Goal: Task Accomplishment & Management: Manage account settings

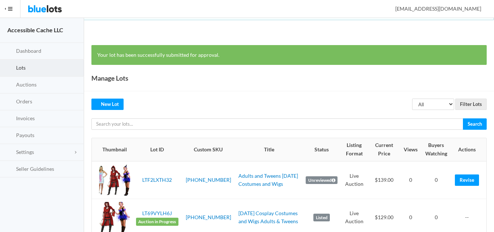
click at [326, 87] on div "Manage Lots" at bounding box center [289, 78] width 410 height 26
click at [396, 53] on p "Your lot has been successfully submitted for approval." at bounding box center [289, 55] width 384 height 8
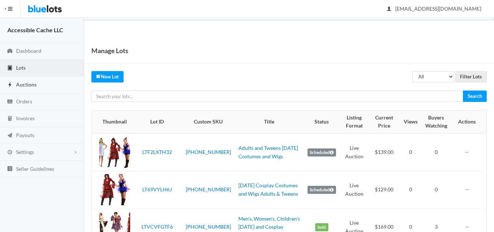
click at [27, 84] on span "Auctions" at bounding box center [26, 84] width 20 height 6
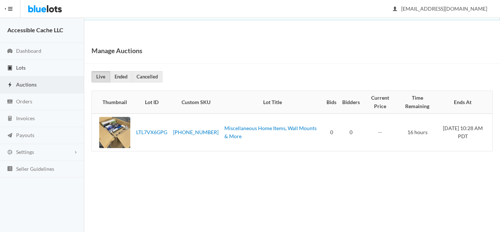
click at [23, 65] on span "Lots" at bounding box center [21, 67] width 10 height 6
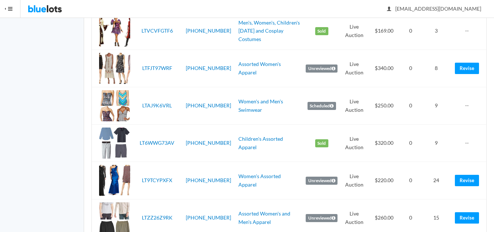
scroll to position [183, 0]
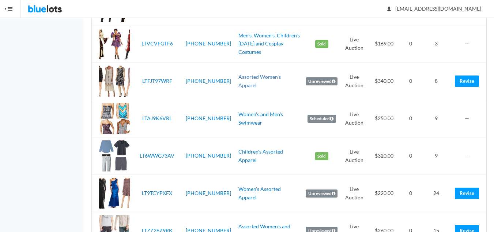
click at [246, 81] on link "Assorted Women's Apparel" at bounding box center [260, 81] width 42 height 15
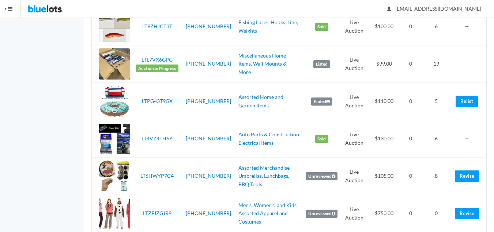
scroll to position [439, 0]
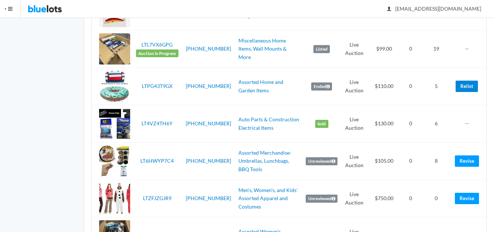
drag, startPoint x: 466, startPoint y: 87, endPoint x: 287, endPoint y: 38, distance: 185.5
click at [466, 87] on link "Relist" at bounding box center [467, 86] width 22 height 11
click at [287, 38] on td "Miscellaneous Home Items, Wall Mounts & More" at bounding box center [270, 48] width 68 height 37
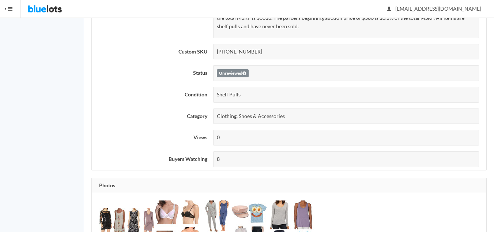
scroll to position [37, 0]
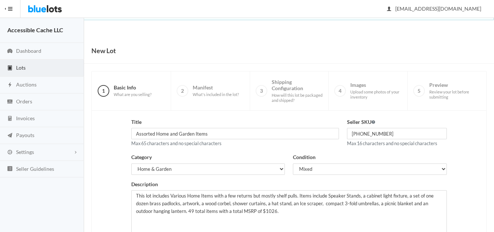
scroll to position [141, 0]
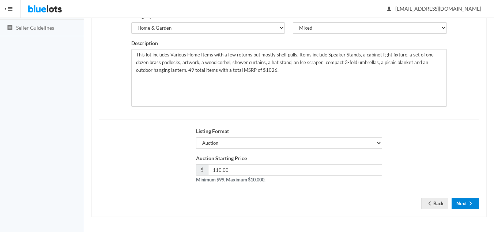
click at [460, 201] on button "Next" at bounding box center [465, 203] width 27 height 11
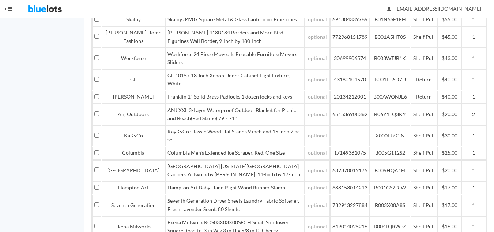
scroll to position [375, 0]
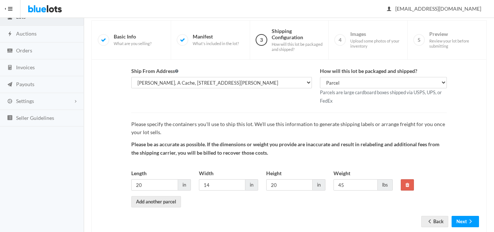
scroll to position [69, 0]
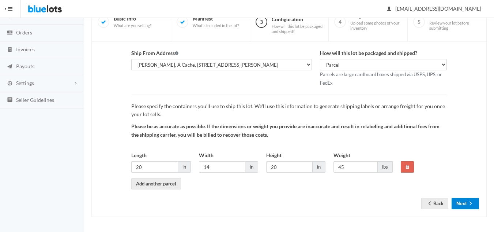
click at [463, 203] on button "Next" at bounding box center [465, 203] width 27 height 11
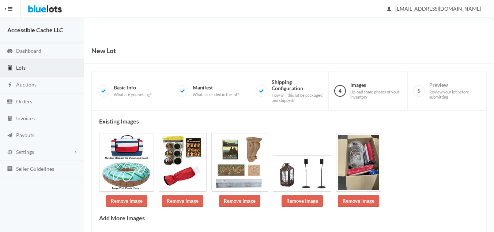
scroll to position [69, 0]
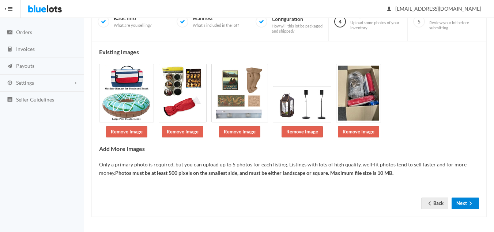
click at [467, 204] on icon "arrow forward" at bounding box center [470, 203] width 7 height 6
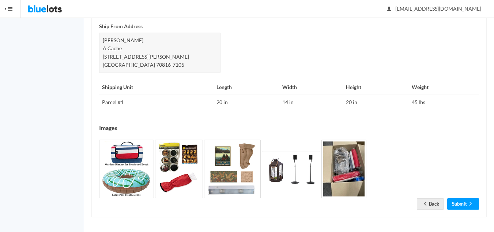
scroll to position [332, 0]
click at [468, 205] on icon "arrow forward" at bounding box center [470, 203] width 7 height 6
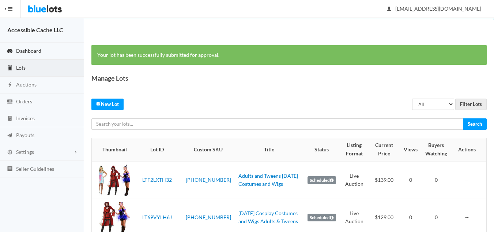
click at [27, 50] on span "Dashboard" at bounding box center [28, 51] width 25 height 6
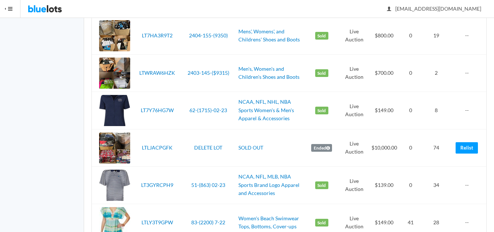
scroll to position [1464, 0]
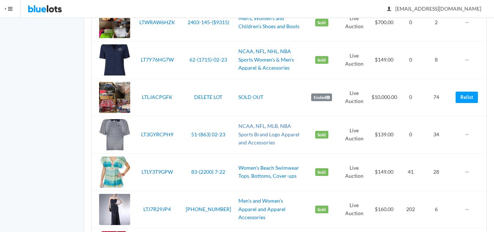
click at [251, 135] on link "NCAA, NFL, MLB, NBA Sports Brand Logo Apparel and Accessories" at bounding box center [269, 134] width 61 height 23
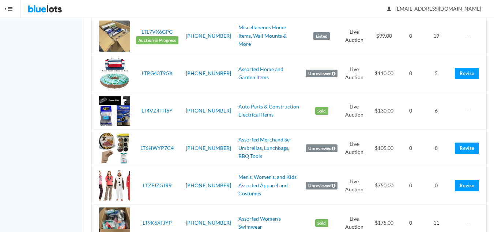
scroll to position [403, 0]
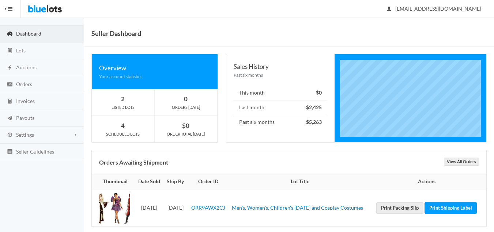
scroll to position [27, 0]
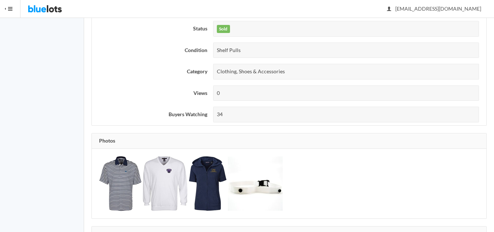
scroll to position [256, 0]
